Goal: Task Accomplishment & Management: Manage account settings

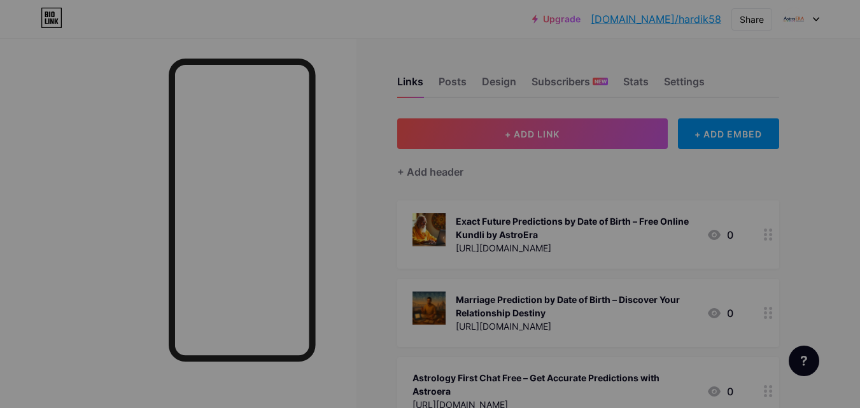
click at [308, 32] on div "Upgrade [DOMAIN_NAME]/[PERSON_NAME]... [DOMAIN_NAME]/hardik58 Share Switch acco…" at bounding box center [430, 19] width 860 height 38
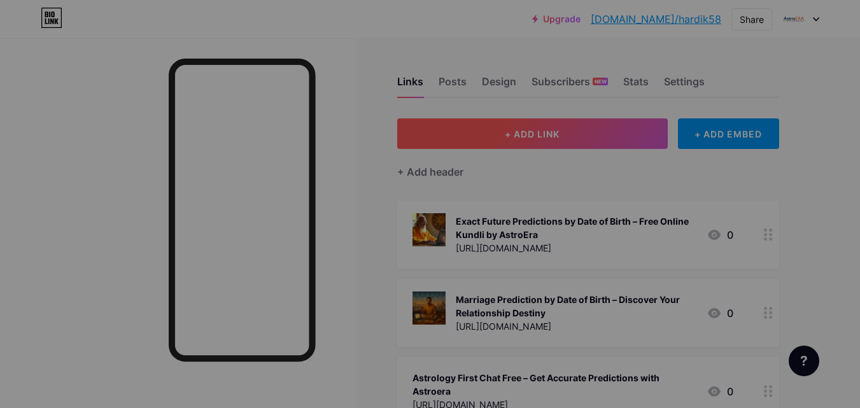
click at [555, 132] on span "+ ADD LINK" at bounding box center [532, 134] width 55 height 11
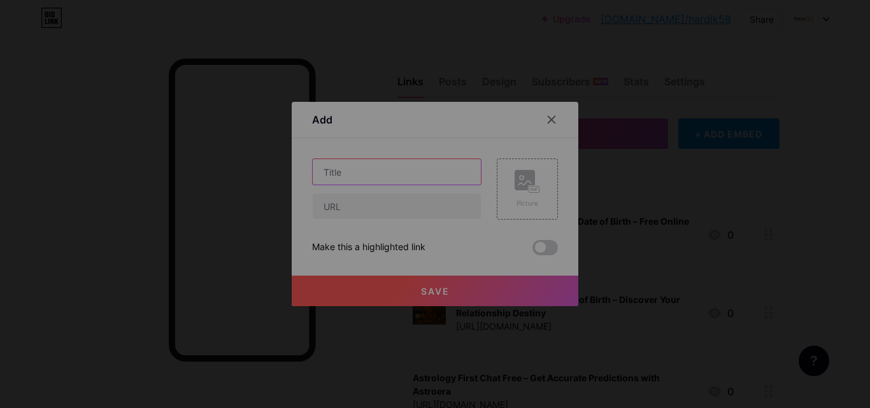
click at [379, 166] on input "text" at bounding box center [397, 171] width 168 height 25
paste input "Personal Astrological Predictions Free – Unlock Your Destiny"
type input "Personal Astrological Predictions Free – Unlock Your Destiny"
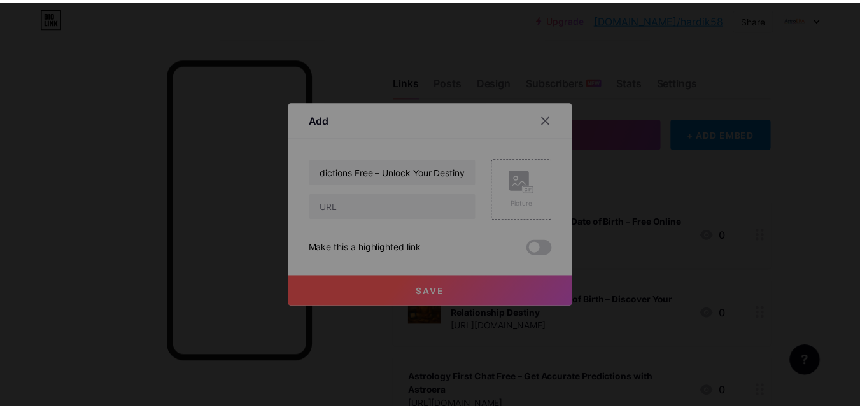
scroll to position [0, 0]
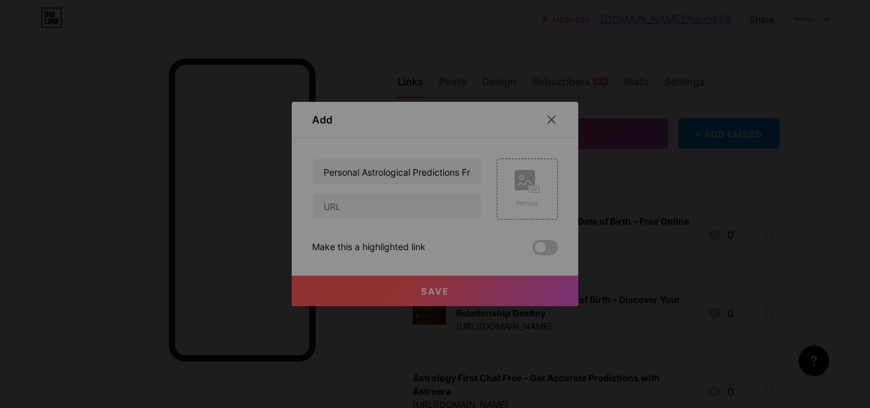
click at [363, 224] on div "Personal Astrological Predictions Free – Unlock Your Destiny Picture Make this …" at bounding box center [435, 207] width 246 height 97
click at [363, 208] on input "text" at bounding box center [397, 206] width 168 height 25
type input "[URL][DOMAIN_NAME]"
click at [421, 283] on button "Save" at bounding box center [435, 291] width 287 height 31
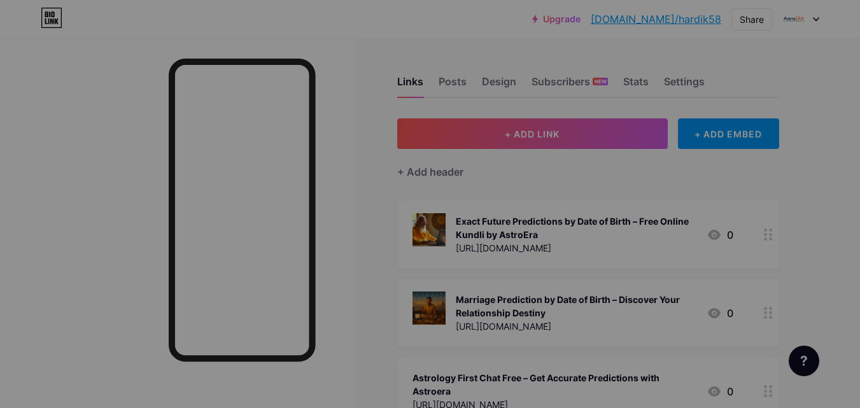
click at [538, 243] on div "[URL][DOMAIN_NAME]" at bounding box center [576, 247] width 241 height 13
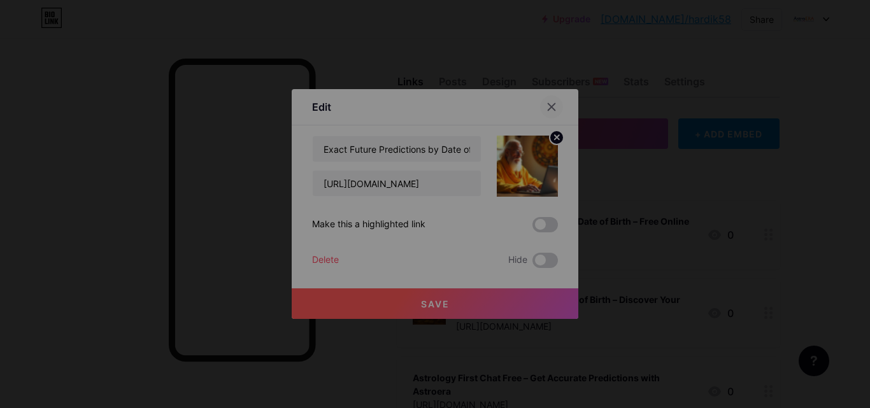
click at [551, 103] on icon at bounding box center [551, 107] width 10 height 10
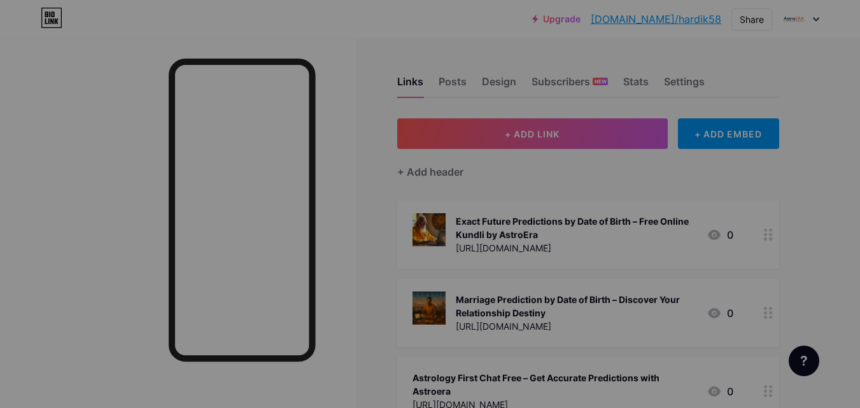
click at [650, 22] on link "[DOMAIN_NAME]/hardik58" at bounding box center [656, 18] width 131 height 15
